Goal: Task Accomplishment & Management: Use online tool/utility

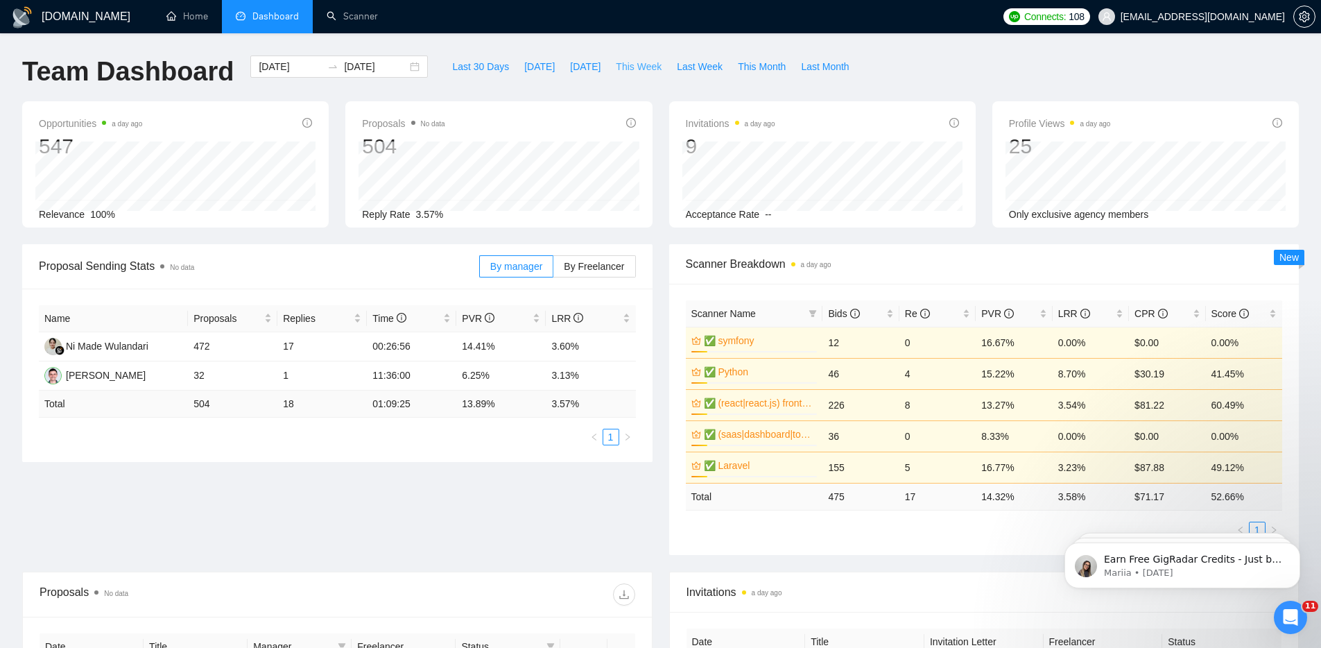
click at [645, 65] on span "This Week" at bounding box center [639, 66] width 46 height 15
type input "2025-08-25"
type input "2025-08-31"
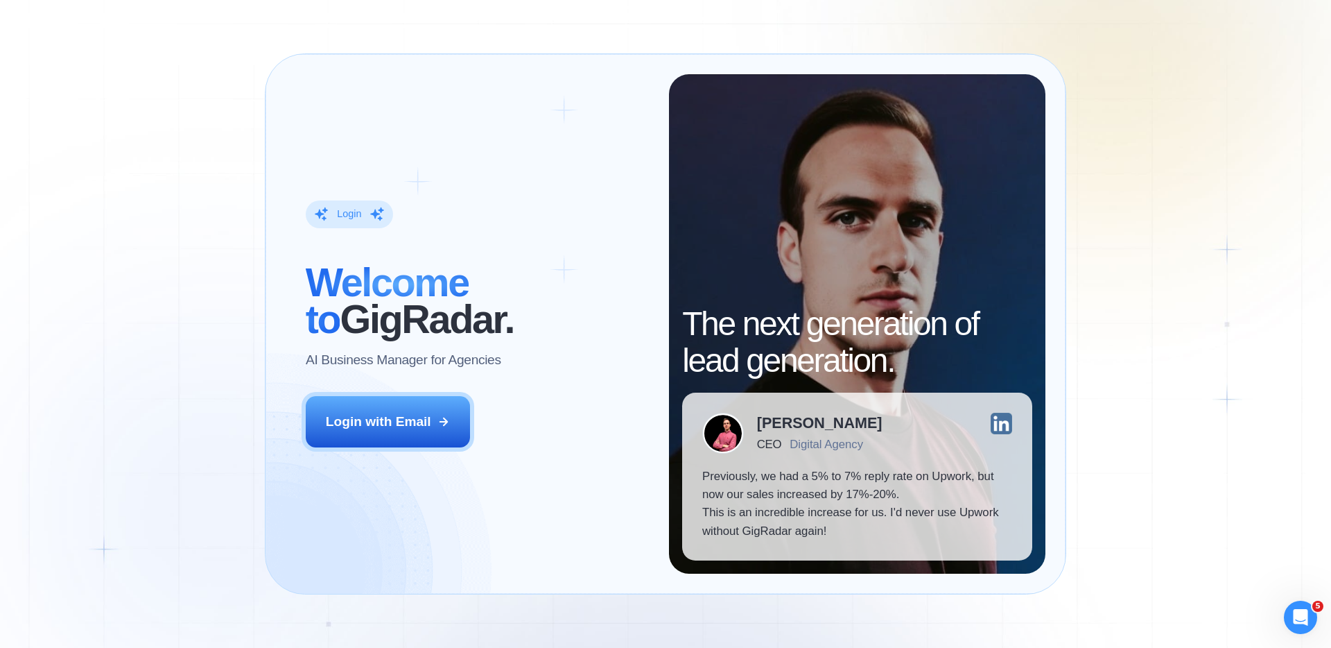
click at [355, 467] on div "Login ‍ Welcome to GigRadar. AI Business Manager for Agencies Login with Email" at bounding box center [477, 324] width 383 height 500
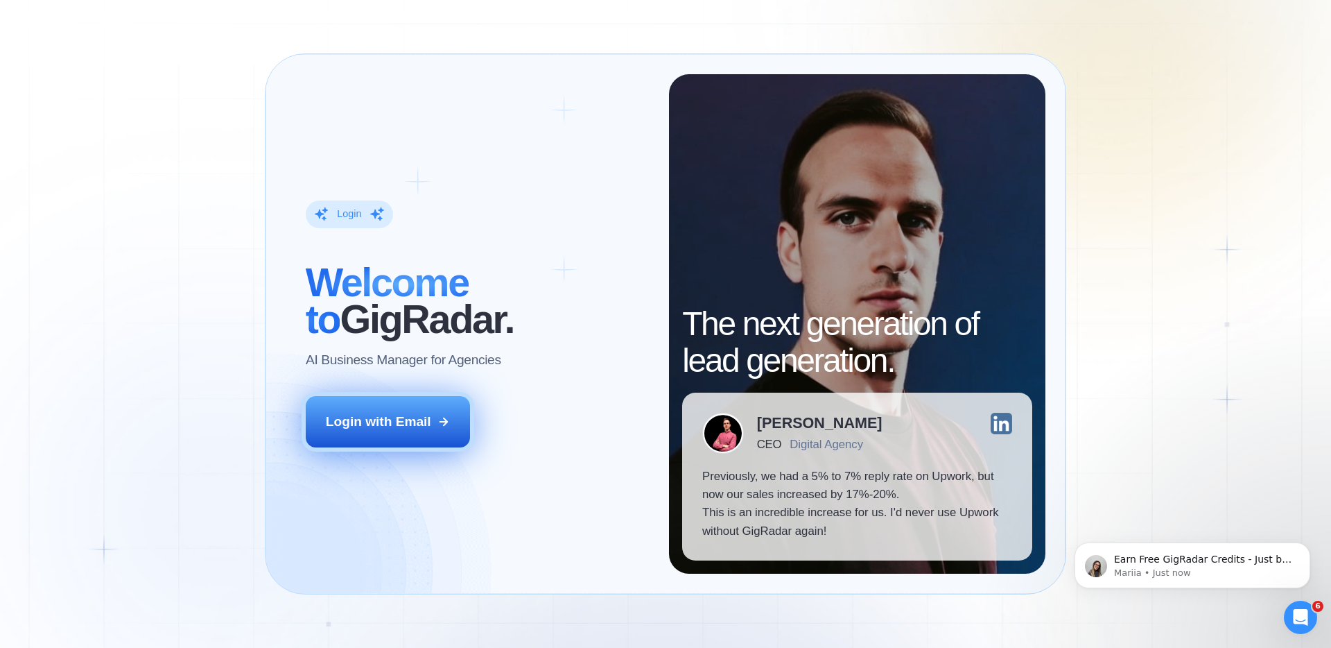
click at [365, 409] on button "Login with Email" at bounding box center [388, 421] width 165 height 51
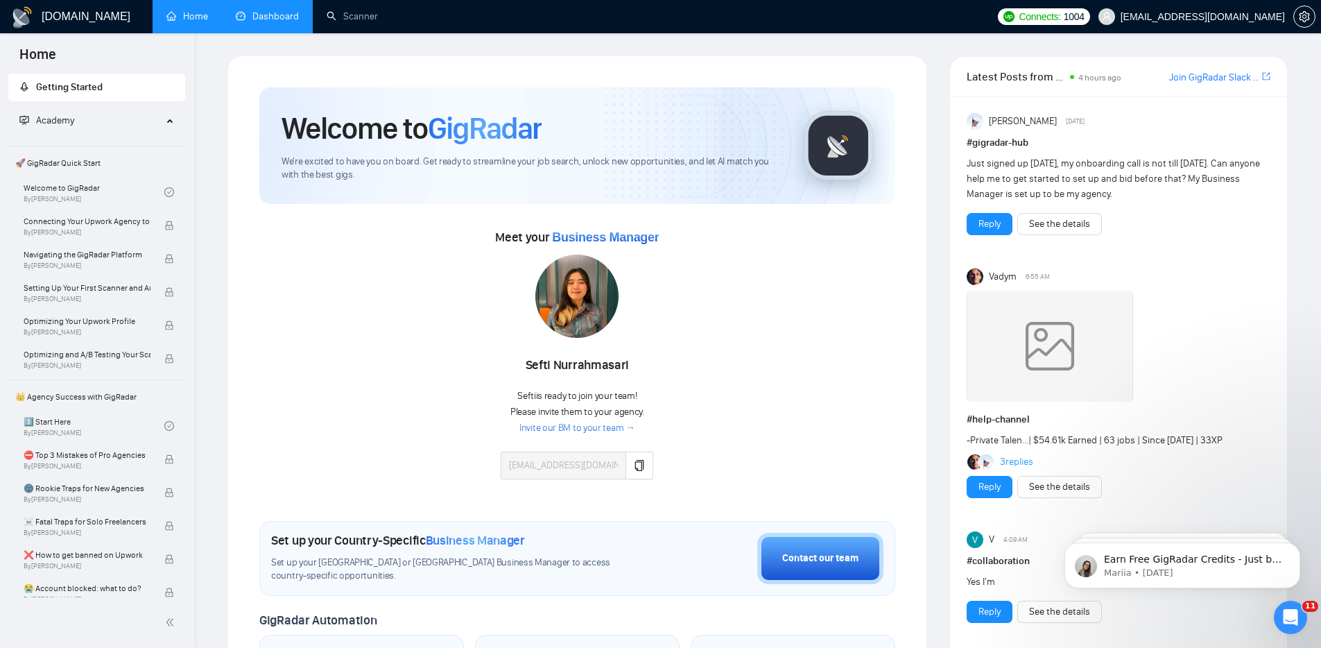
click at [290, 15] on link "Dashboard" at bounding box center [267, 16] width 63 height 12
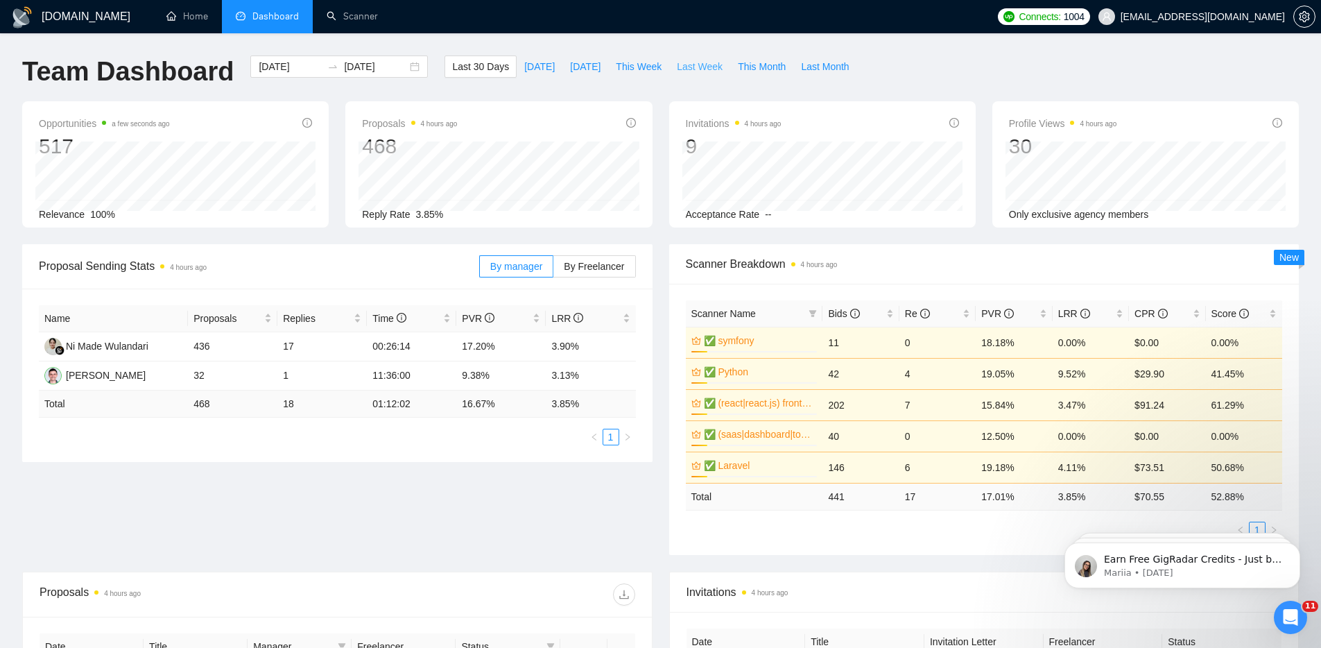
click at [704, 66] on span "Last Week" at bounding box center [700, 66] width 46 height 15
type input "2025-08-18"
type input "2025-08-24"
click at [359, 15] on link "Scanner" at bounding box center [352, 16] width 51 height 12
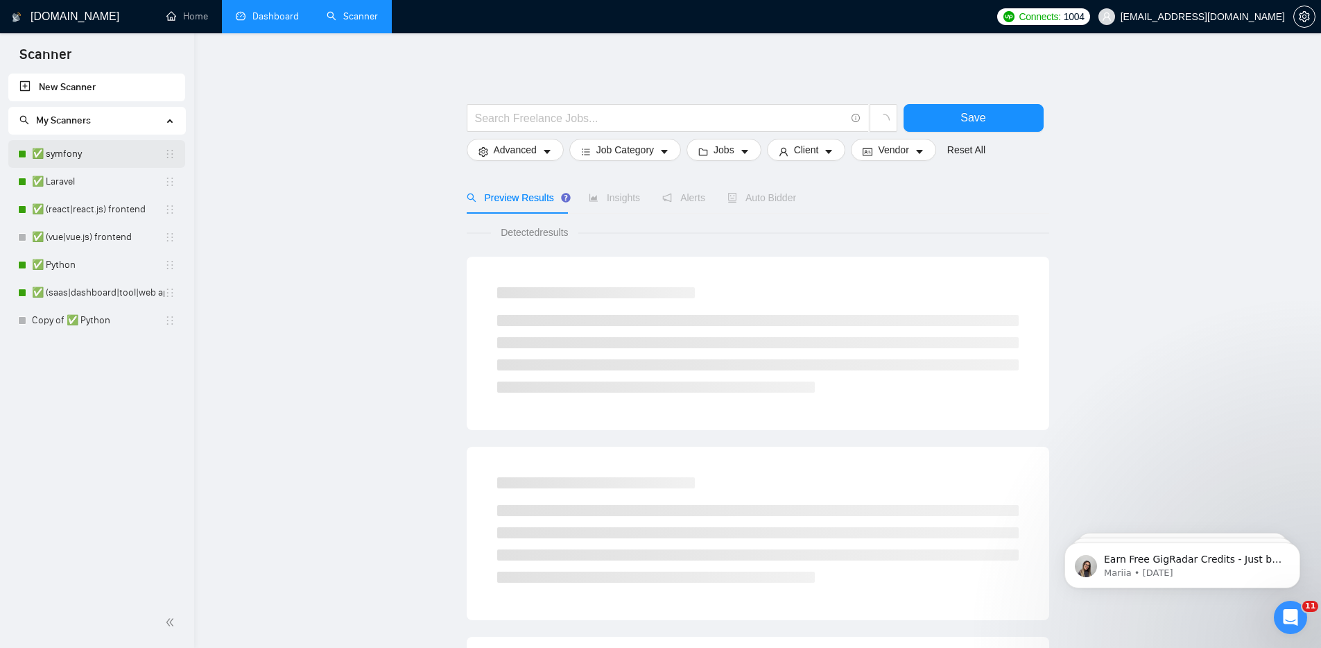
click at [94, 153] on link "✅ symfony" at bounding box center [98, 154] width 132 height 28
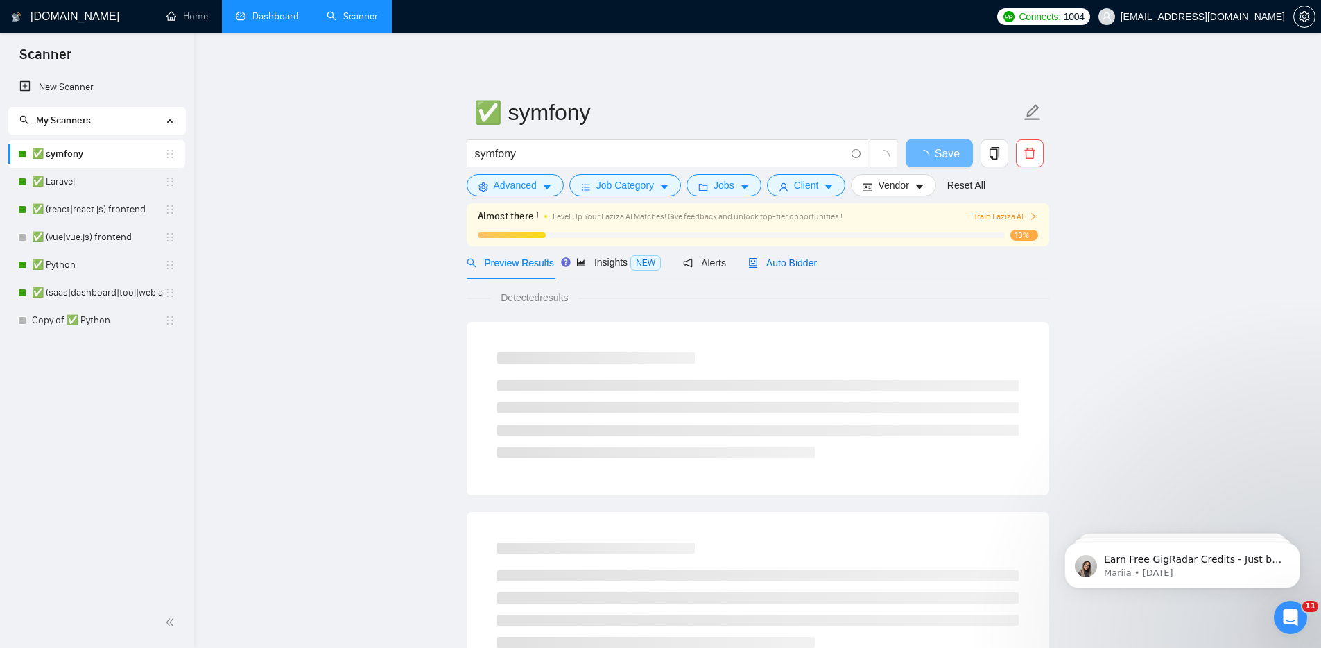
click at [815, 261] on span "Auto Bidder" at bounding box center [782, 262] width 69 height 11
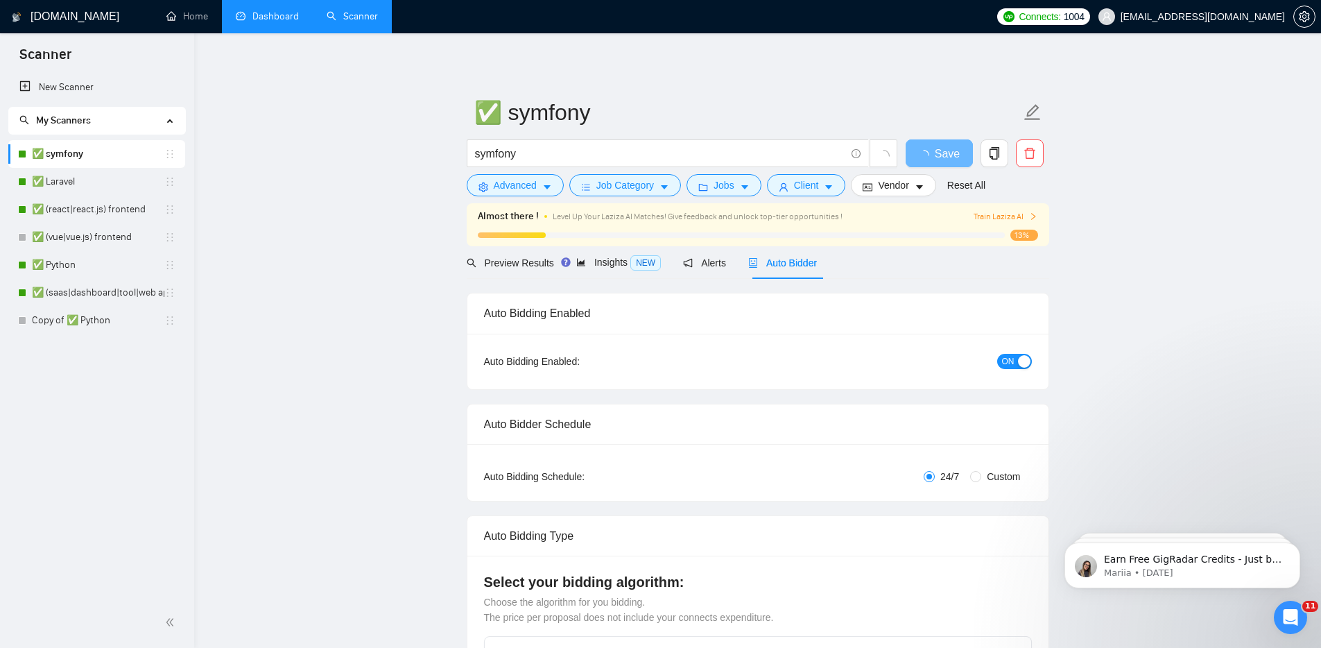
checkbox input "true"
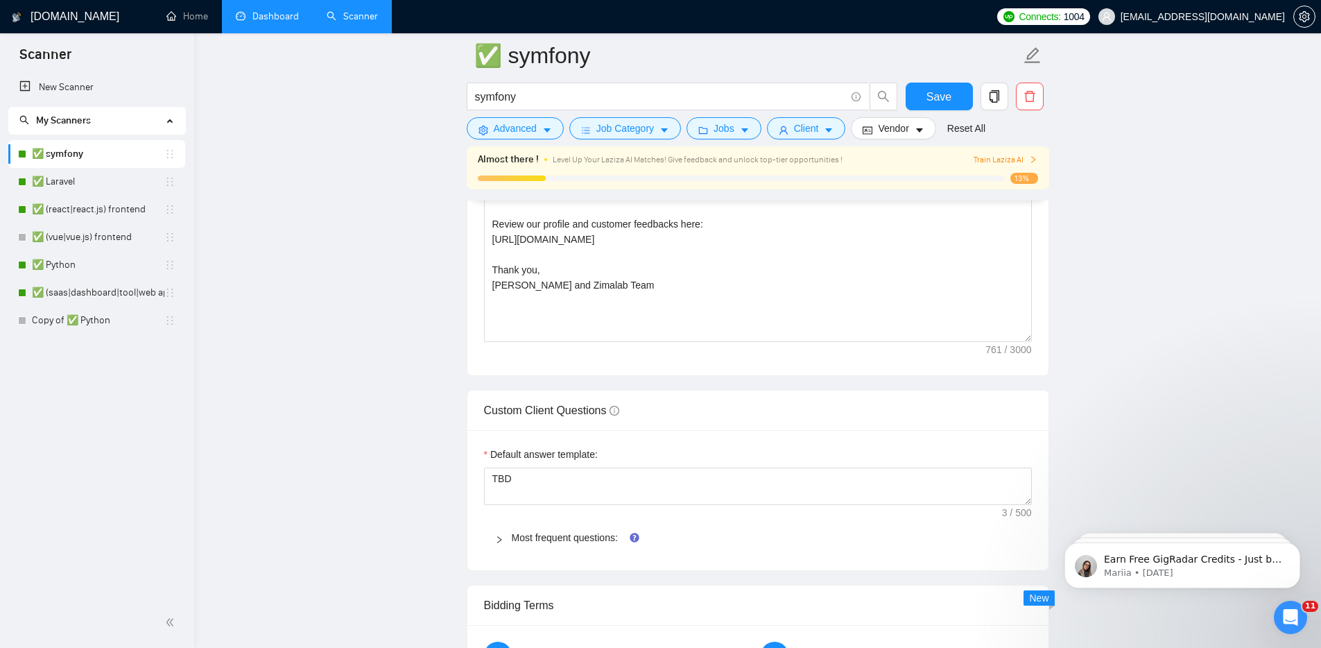
scroll to position [1806, 0]
click at [886, 242] on textarea "We can provide you with full-time Symfony developer (3+ years in Symfony, 5+ ye…" at bounding box center [758, 184] width 548 height 312
